Goal: Transaction & Acquisition: Purchase product/service

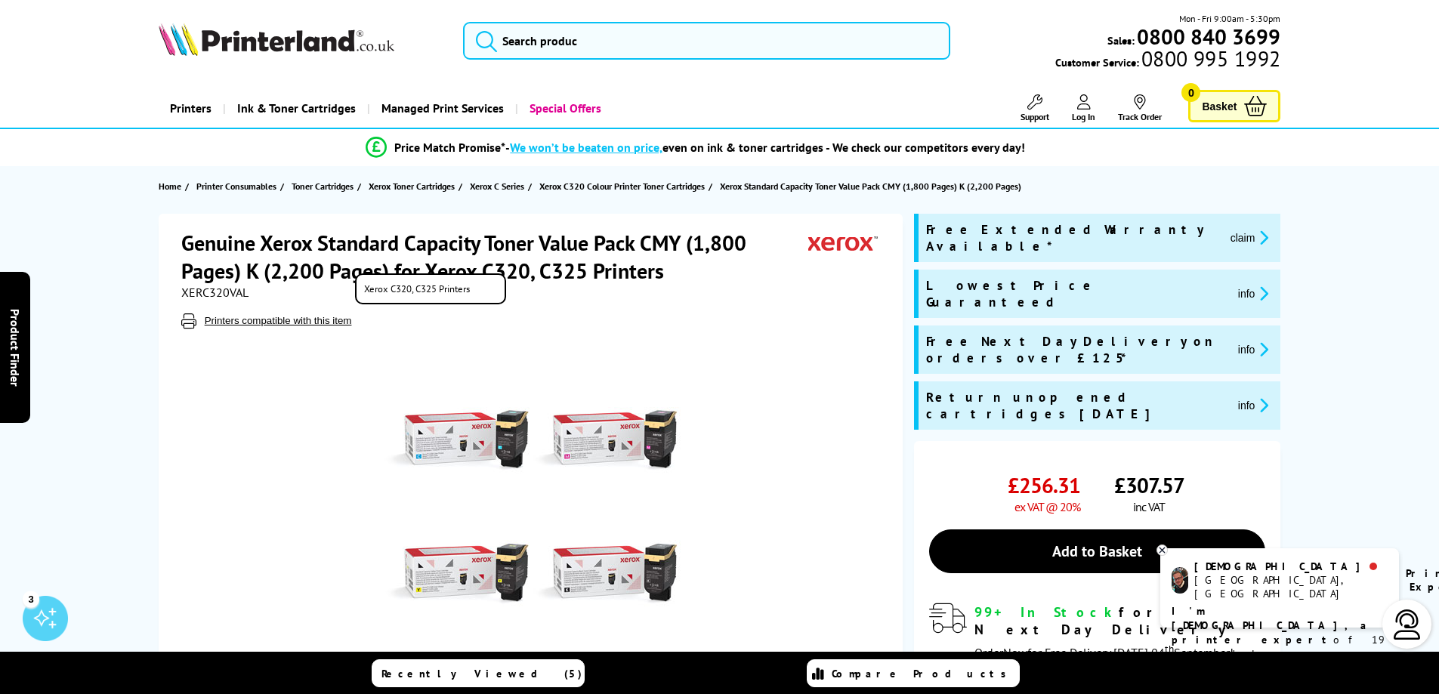
click at [333, 316] on button "Printers compatible with this item" at bounding box center [278, 320] width 156 height 13
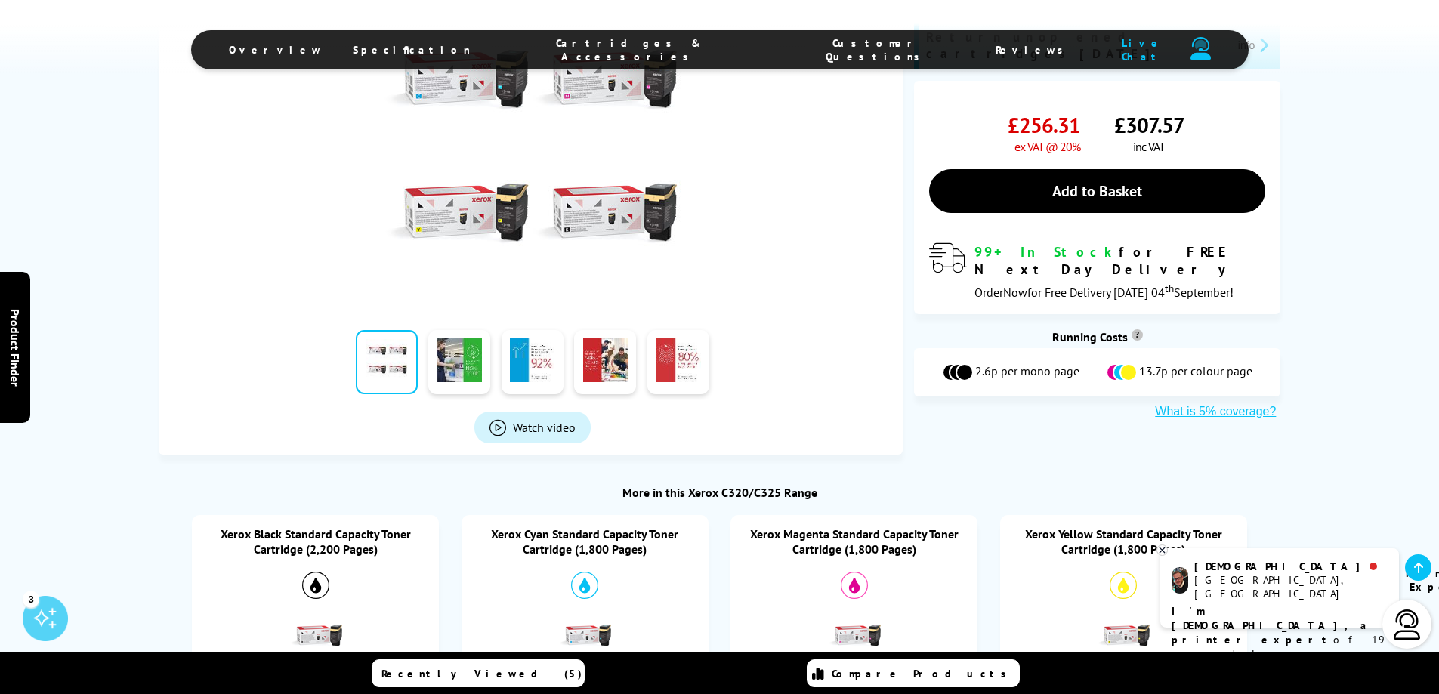
scroll to position [378, 0]
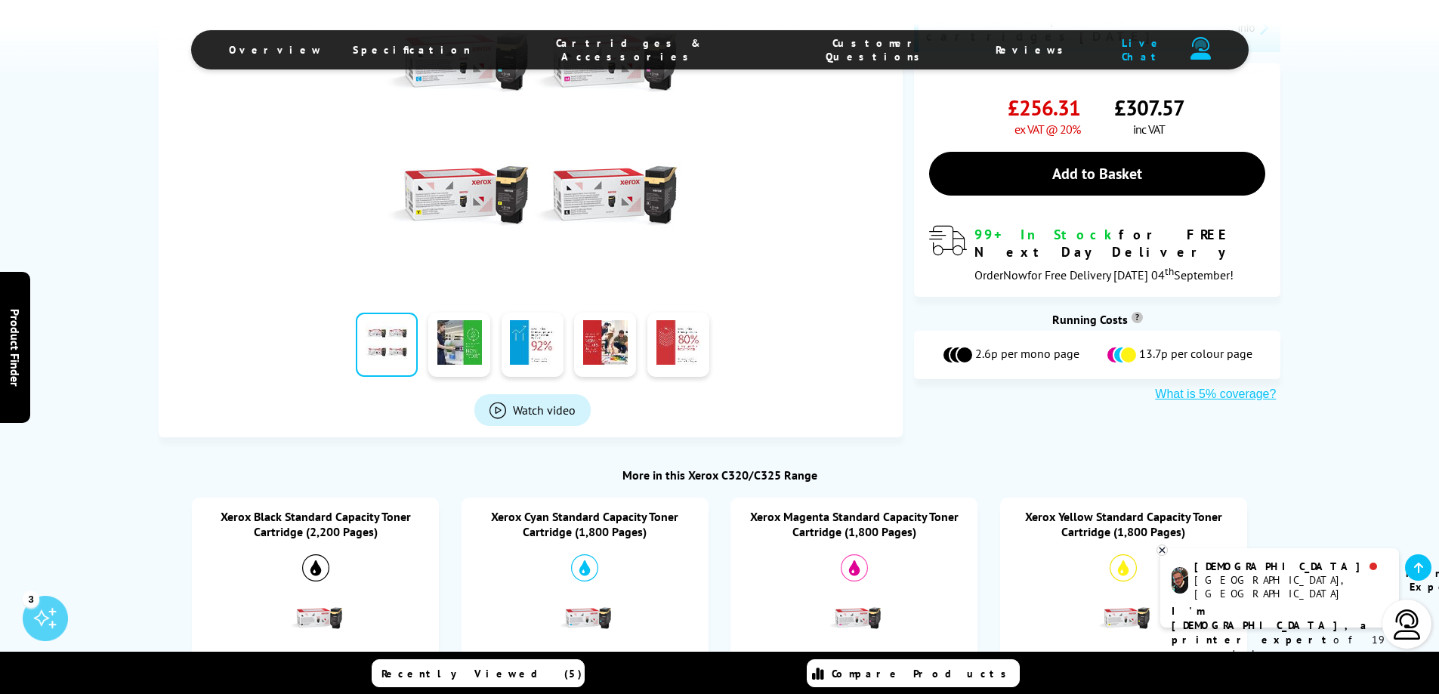
click at [378, 342] on link at bounding box center [387, 345] width 62 height 64
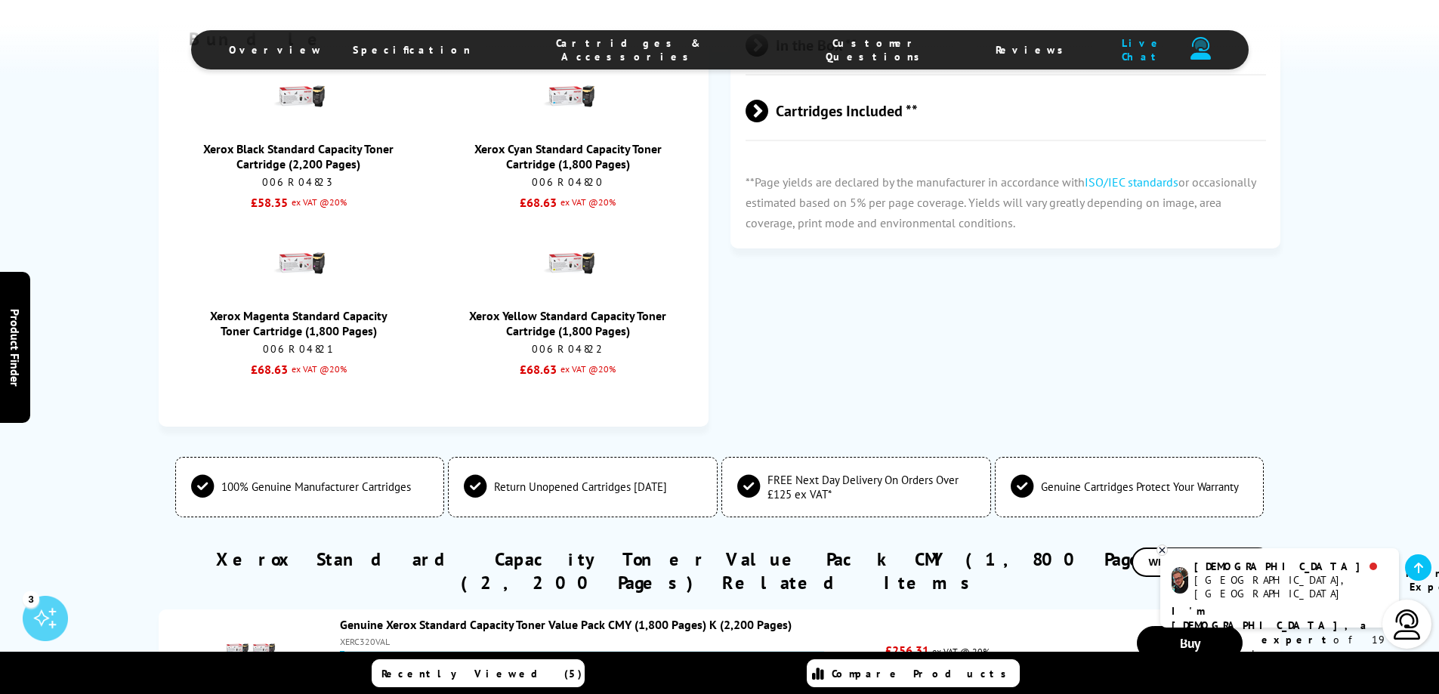
scroll to position [1435, 0]
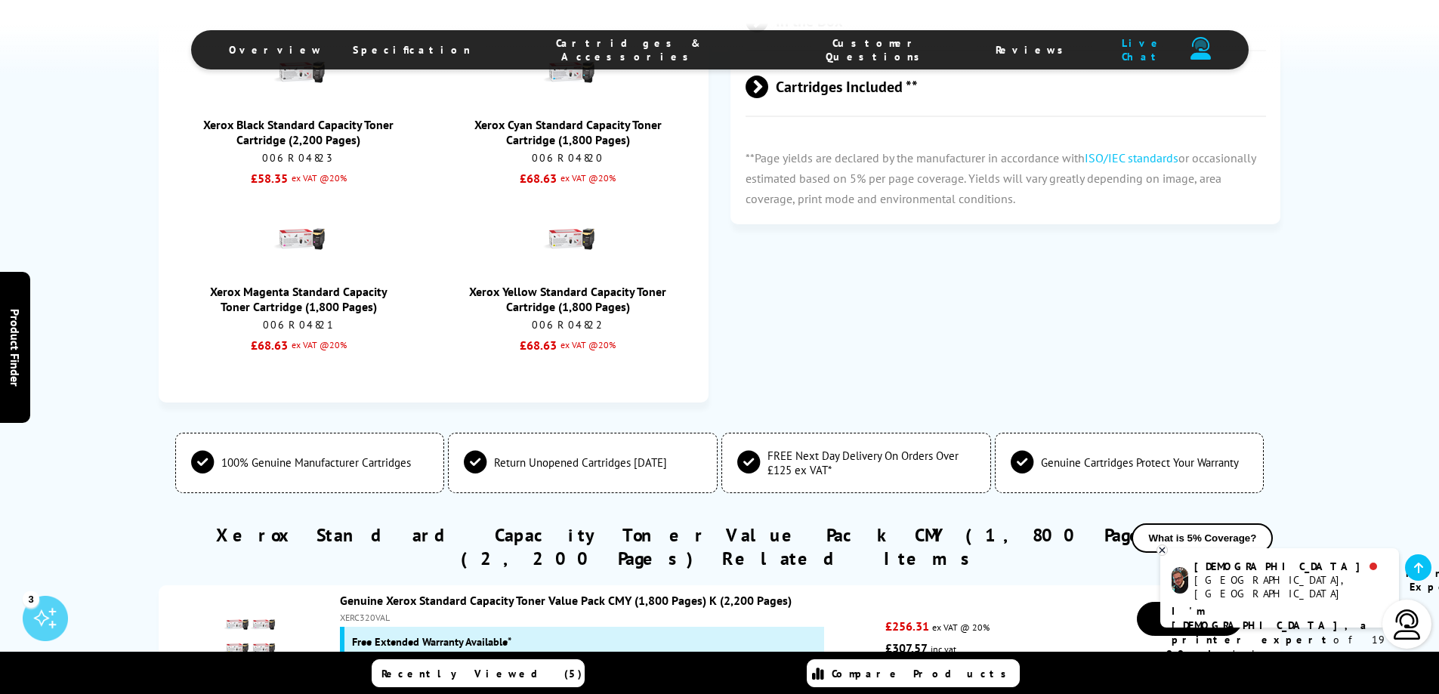
click at [1006, 246] on div "Xerox Standard Capacity Toner Value Pack CMY (1,800 Pages) K (2,200 Pages) for …" at bounding box center [720, 135] width 1123 height 533
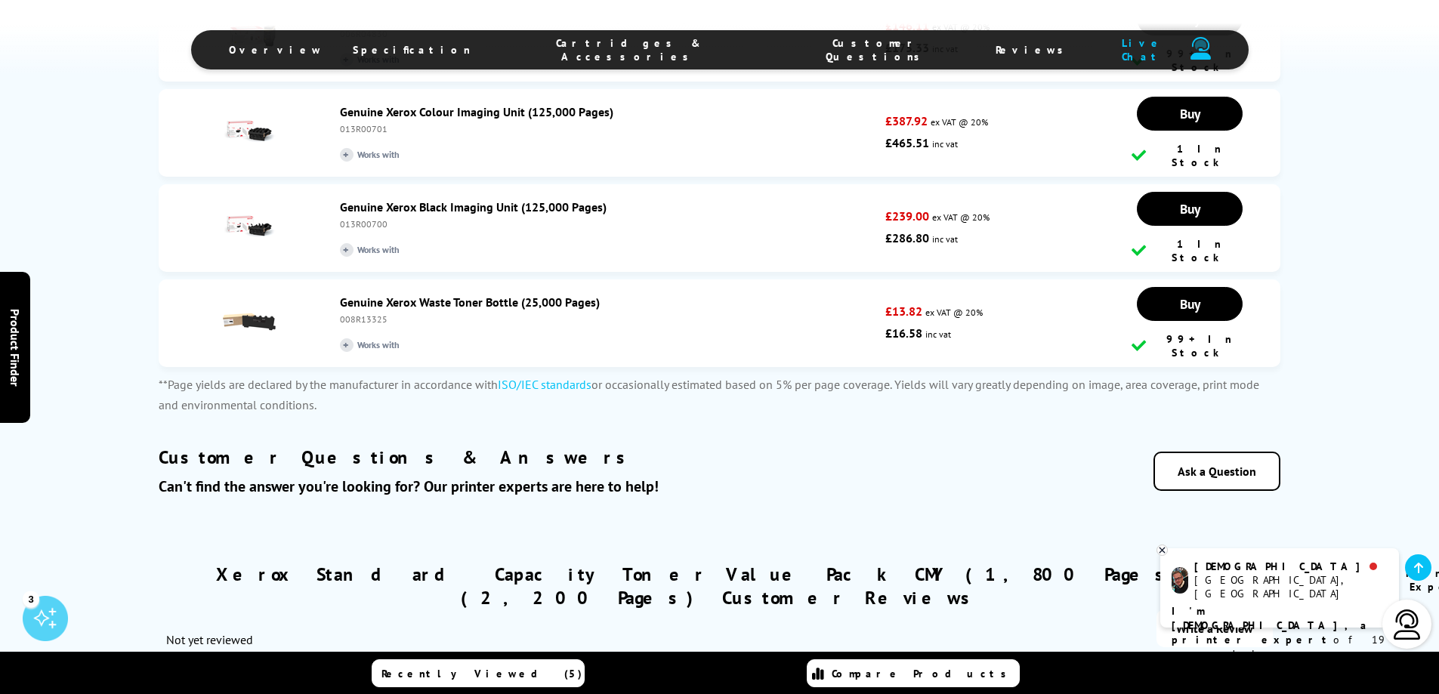
scroll to position [2946, 0]
